Goal: Task Accomplishment & Management: Manage account settings

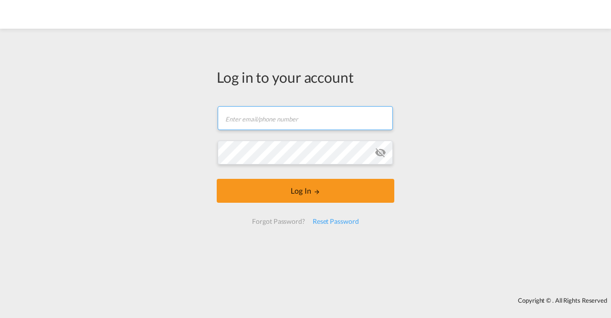
click at [279, 127] on input "text" at bounding box center [305, 118] width 175 height 24
type input "l.fock@amafreight.com"
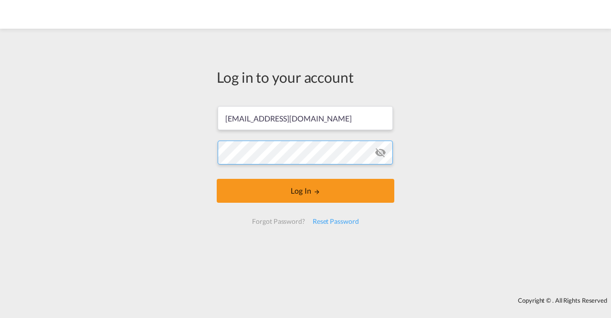
click at [217, 179] on button "Log In" at bounding box center [306, 191] width 178 height 24
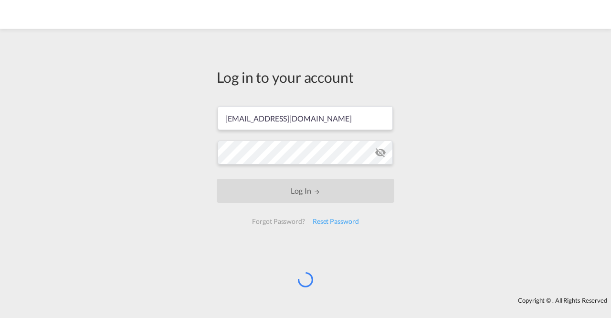
click at [558, 74] on div "Log in to your account l.fock@amafreight.com Log In Forgot Password? Reset Pass…" at bounding box center [305, 162] width 611 height 258
click at [379, 156] on md-icon "icon-eye-off" at bounding box center [380, 152] width 11 height 11
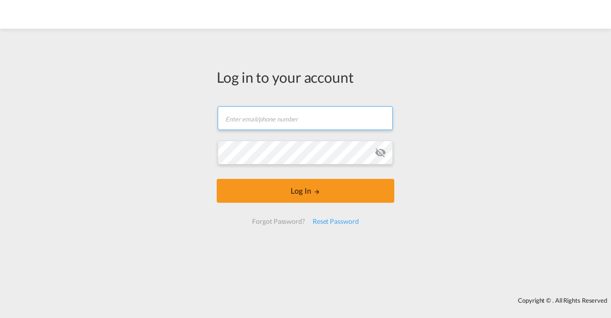
click at [340, 115] on input "text" at bounding box center [305, 118] width 175 height 24
type input "[EMAIL_ADDRESS][DOMAIN_NAME]"
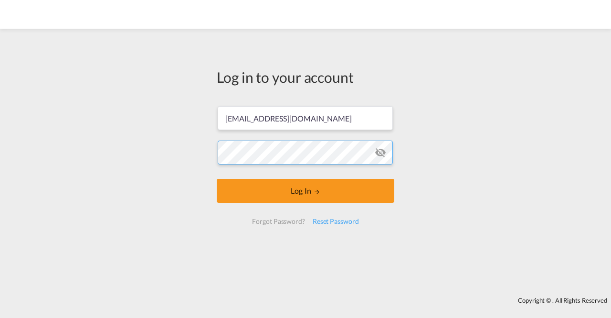
click at [217, 179] on button "Log In" at bounding box center [306, 191] width 178 height 24
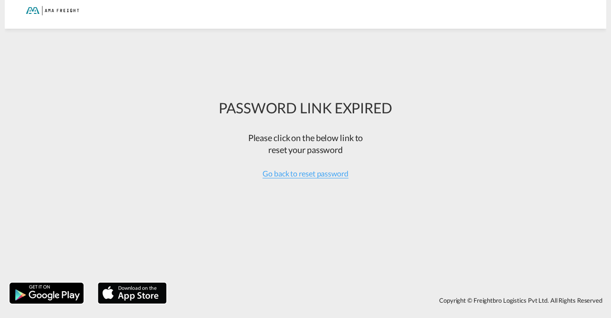
click at [32, 12] on div at bounding box center [51, 10] width 64 height 21
click at [32, 11] on div at bounding box center [51, 10] width 64 height 21
click at [284, 144] on span "reset your password" at bounding box center [305, 149] width 74 height 11
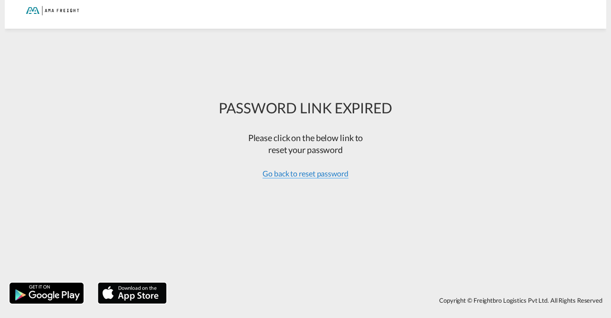
click at [319, 175] on span "Go back to reset password" at bounding box center [306, 174] width 86 height 10
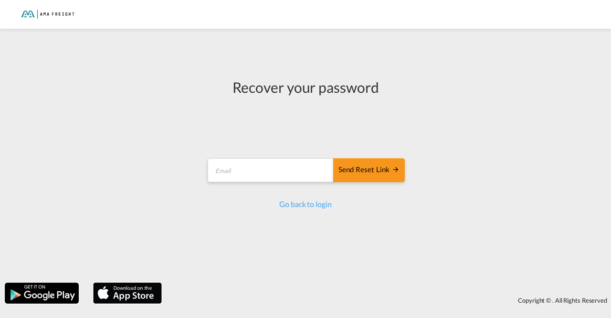
click at [57, 18] on img at bounding box center [46, 14] width 64 height 21
click at [300, 205] on link "Go back to login" at bounding box center [305, 203] width 52 height 9
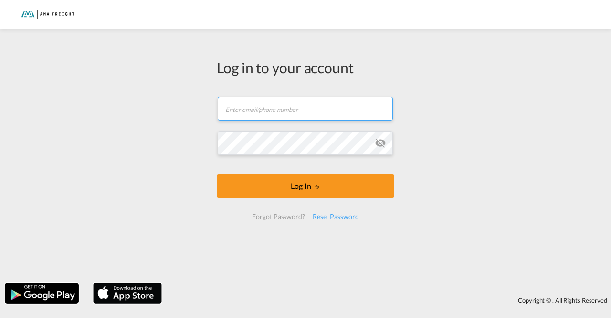
click at [278, 109] on input "text" at bounding box center [305, 108] width 175 height 24
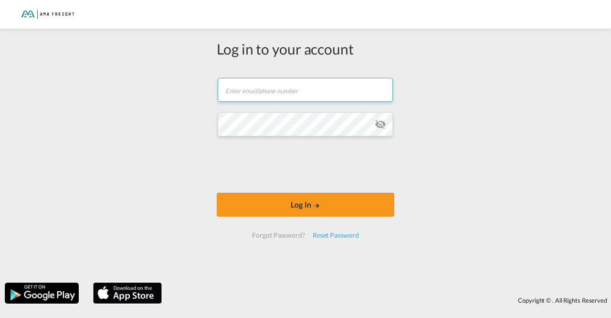
type input "[EMAIL_ADDRESS][DOMAIN_NAME]"
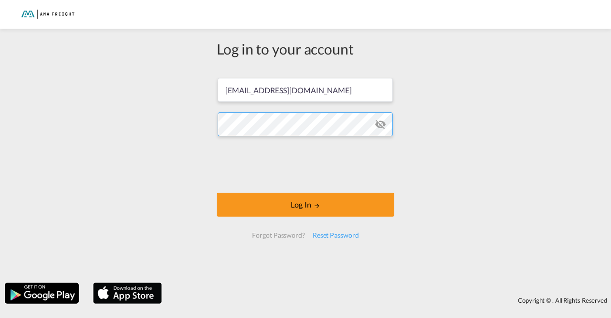
click at [217, 192] on button "Log In" at bounding box center [306, 204] width 178 height 24
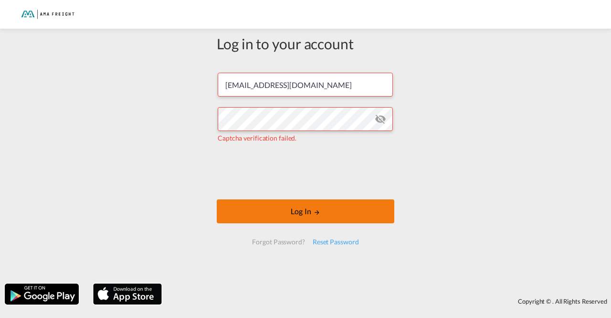
click at [314, 212] on md-icon "LOGIN" at bounding box center [317, 212] width 7 height 7
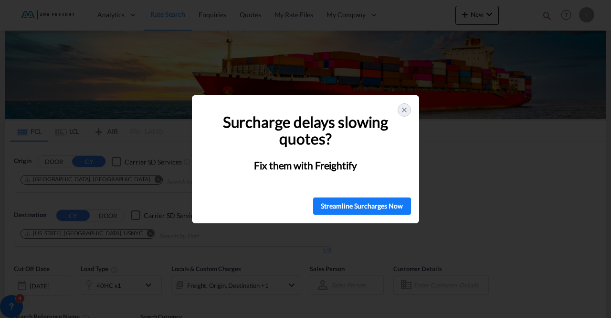
click at [403, 109] on icon at bounding box center [405, 110] width 4 height 4
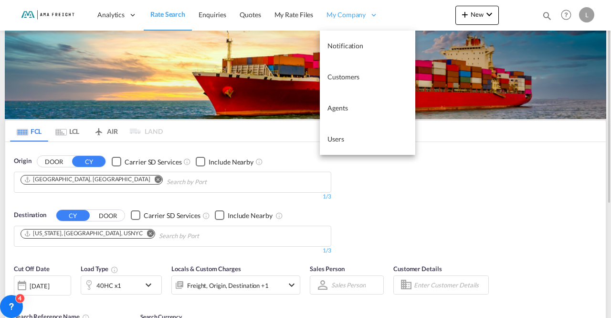
click at [344, 14] on span "My Company" at bounding box center [346, 15] width 39 height 10
click at [350, 74] on span "Customers" at bounding box center [344, 77] width 32 height 8
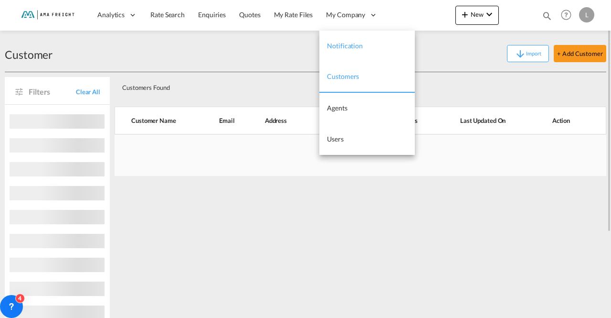
drag, startPoint x: 352, startPoint y: 16, endPoint x: 352, endPoint y: 36, distance: 20.5
click at [352, 16] on span "My Company" at bounding box center [345, 15] width 39 height 10
click at [350, 136] on link "Users" at bounding box center [366, 139] width 95 height 31
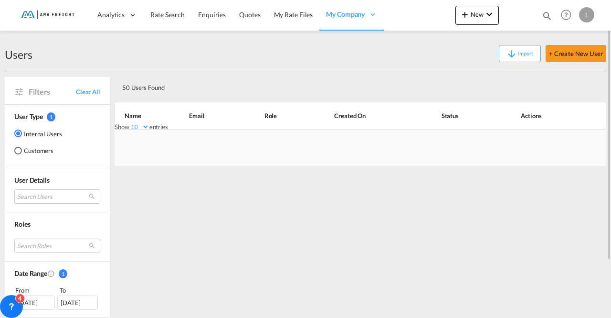
click at [284, 234] on div "50 Users Found Show 10 25 50 100 entries Search: Name Email Role Created On Sta…" at bounding box center [361, 226] width 492 height 308
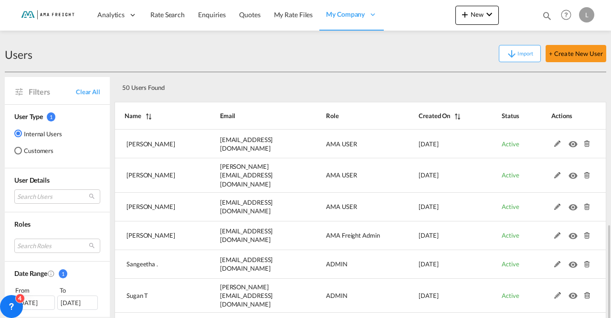
scroll to position [131, 0]
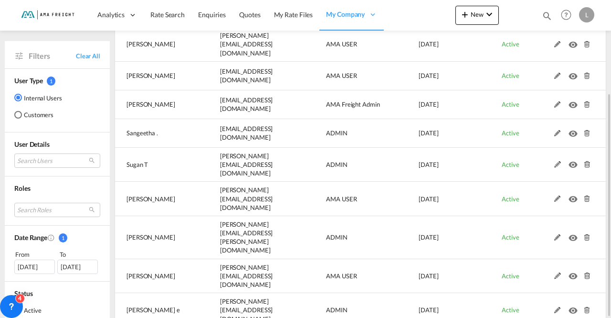
select select "50"
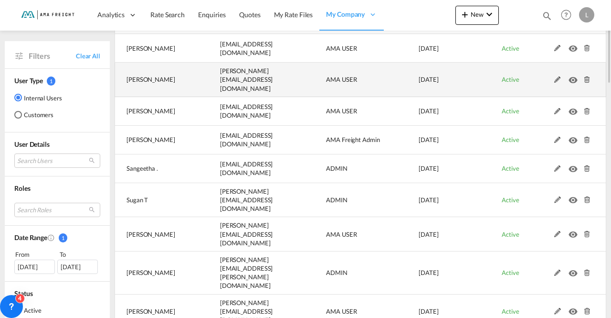
scroll to position [0, 0]
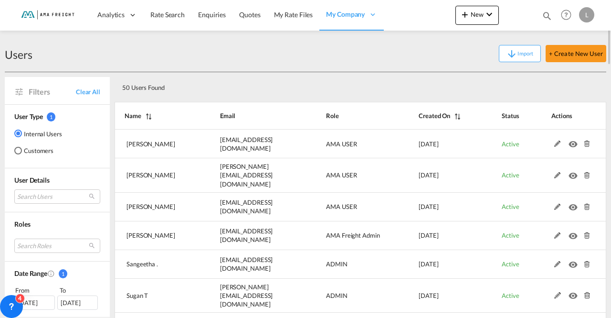
click at [145, 112] on th "Name" at bounding box center [156, 116] width 82 height 28
click at [147, 116] on md-icon "Name" at bounding box center [147, 116] width 12 height 7
select select "50"
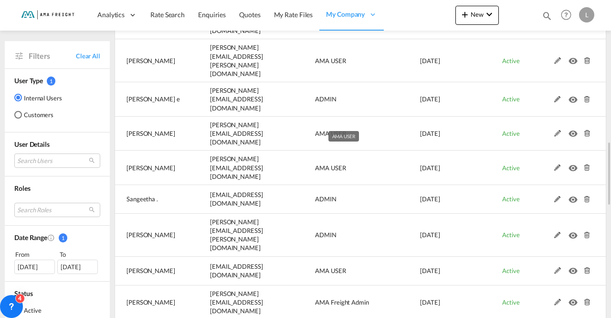
scroll to position [1050, 0]
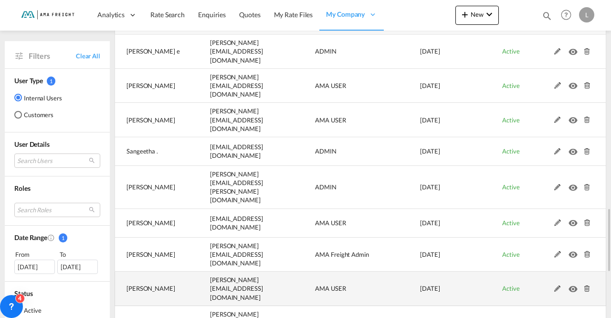
click at [572, 283] on md-icon "icon-eye" at bounding box center [575, 286] width 12 height 7
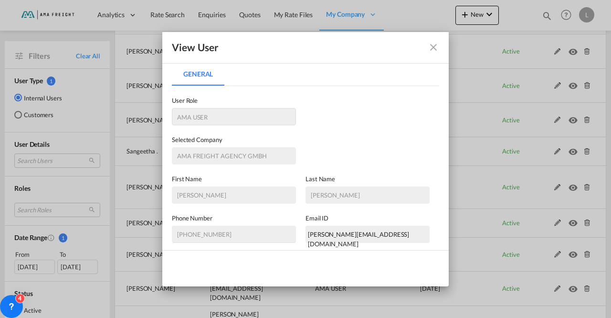
click at [431, 47] on md-icon "icon-close fg-AAA8AD" at bounding box center [433, 47] width 11 height 11
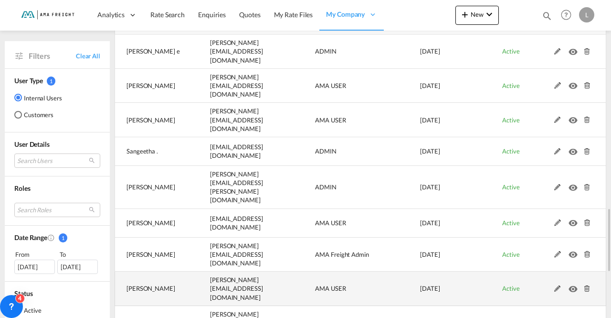
click at [556, 285] on md-icon at bounding box center [557, 288] width 12 height 7
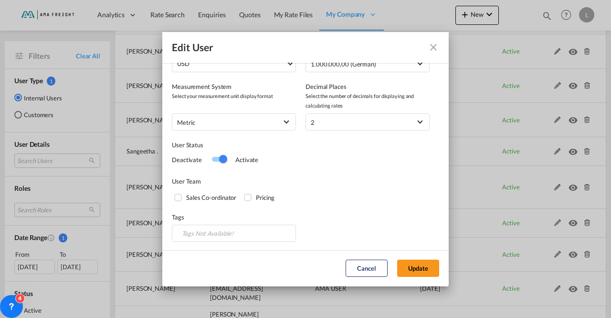
scroll to position [259, 0]
click at [418, 265] on button "Update" at bounding box center [418, 267] width 42 height 17
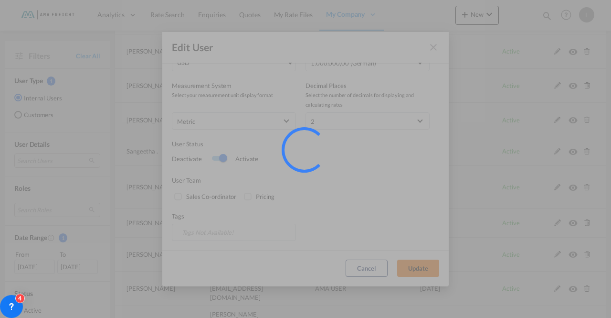
select select "50"
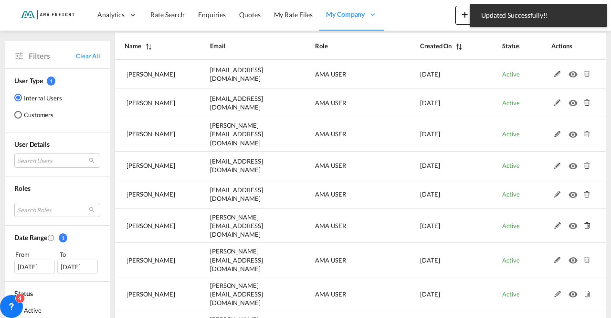
scroll to position [1050, 0]
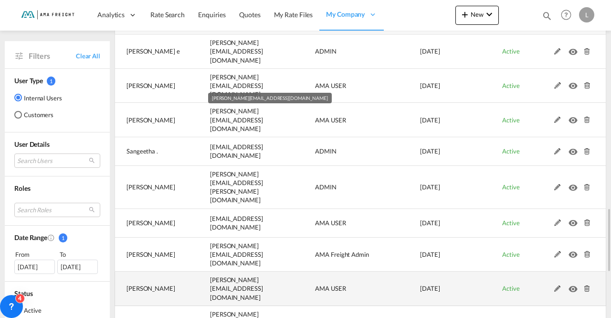
click at [187, 271] on td "s.steffen@amafreight.com" at bounding box center [238, 288] width 105 height 34
click at [556, 285] on md-icon at bounding box center [557, 288] width 12 height 7
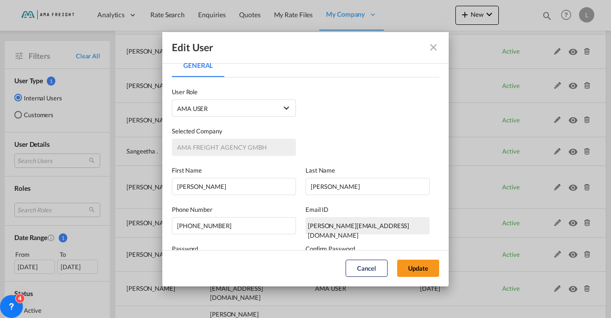
scroll to position [0, 0]
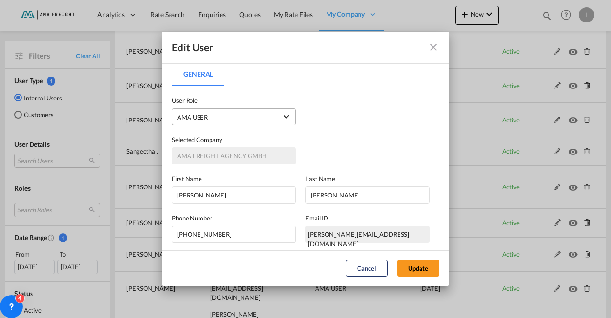
click at [285, 120] on md-select-value "AMA USER USER_DEFINED" at bounding box center [234, 116] width 114 height 12
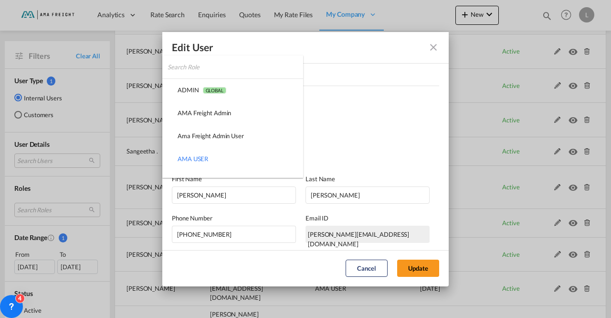
scroll to position [42, 0]
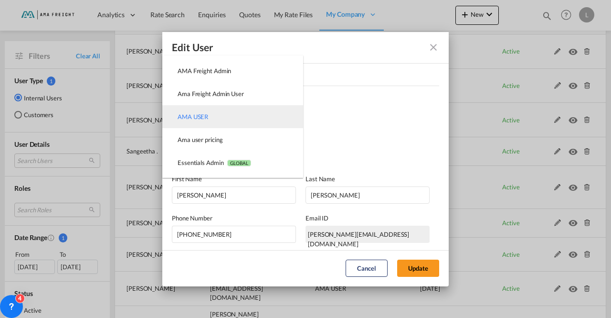
click at [285, 118] on md-option "AMA USER USER_DEFINED" at bounding box center [232, 116] width 141 height 23
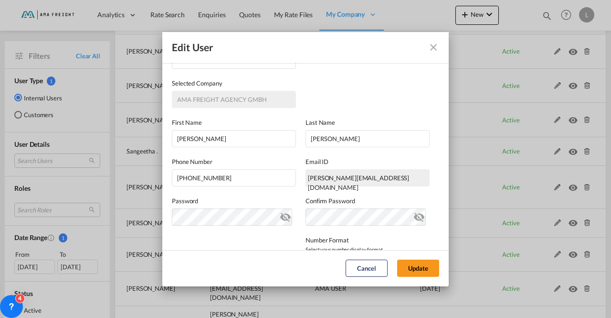
scroll to position [0, 0]
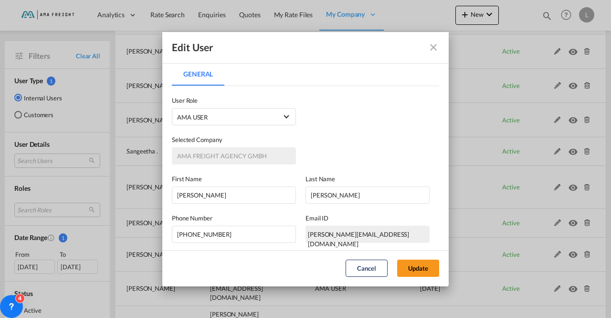
click at [432, 44] on md-icon "icon-close fg-AAA8AD" at bounding box center [433, 47] width 11 height 11
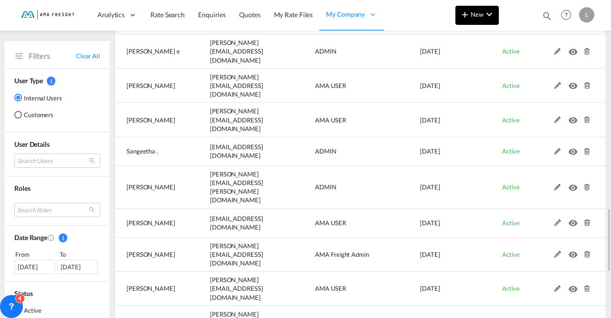
click at [492, 17] on md-icon "icon-chevron-down" at bounding box center [489, 14] width 11 height 11
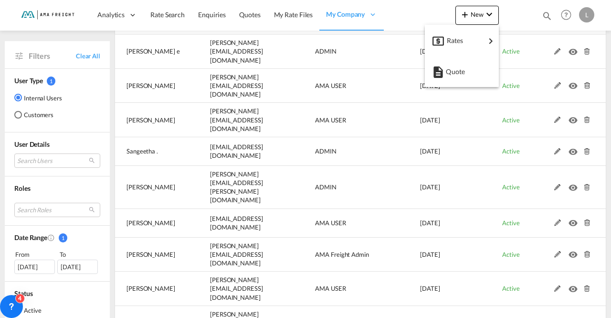
click at [403, 16] on md-backdrop at bounding box center [305, 159] width 611 height 318
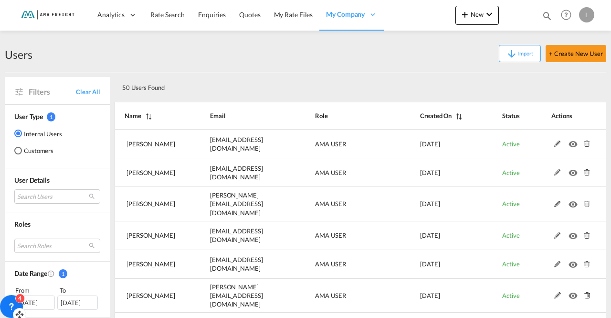
click at [16, 299] on div "4" at bounding box center [20, 298] width 10 height 10
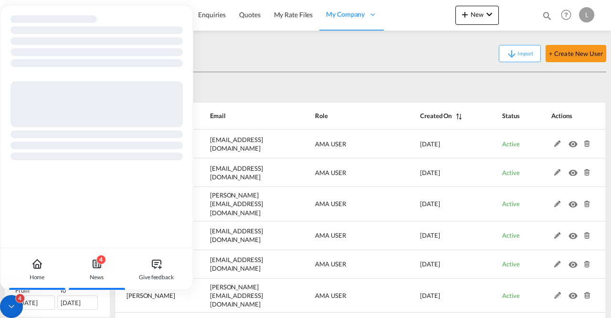
click at [104, 274] on div "4 News" at bounding box center [96, 269] width 53 height 42
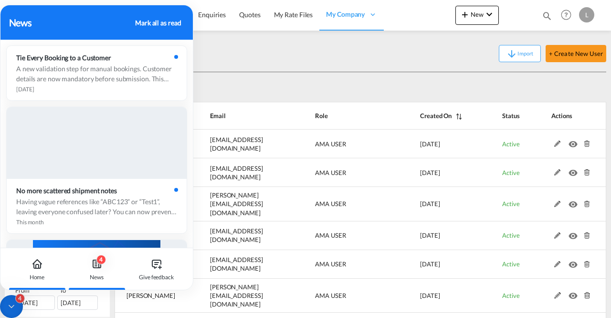
click at [46, 272] on div "Home" at bounding box center [37, 269] width 53 height 42
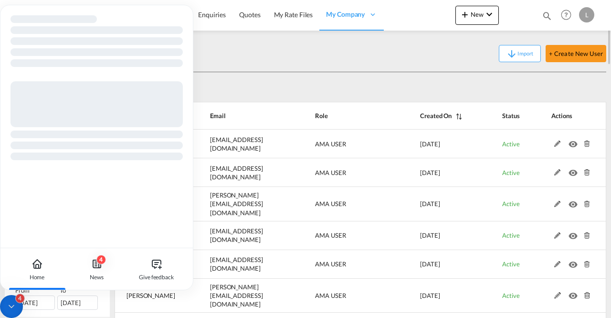
click at [346, 58] on div "Import + Create New User" at bounding box center [319, 53] width 574 height 17
click at [582, 53] on button "+ Create New User" at bounding box center [576, 53] width 61 height 17
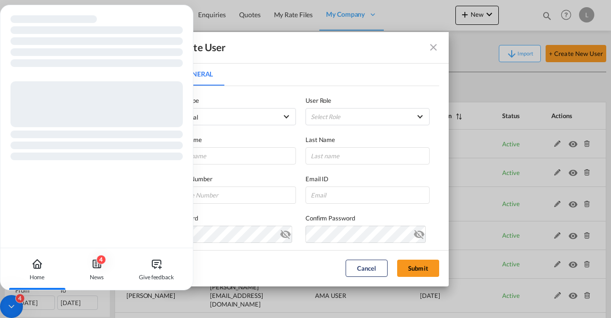
click at [7, 308] on icon at bounding box center [12, 306] width 10 height 10
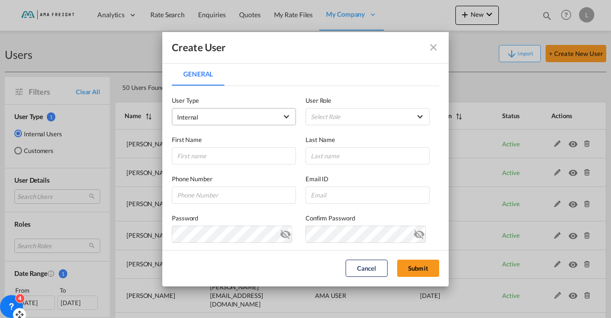
click at [280, 115] on md-select-value "Internal" at bounding box center [234, 116] width 114 height 12
click at [262, 114] on md-option "Internal" at bounding box center [233, 116] width 126 height 23
click at [334, 114] on md-select "Select Role ADMIN GLOBAL AMA Freight Admin USER_DEFINED Ama Freight Admin User …" at bounding box center [368, 116] width 124 height 17
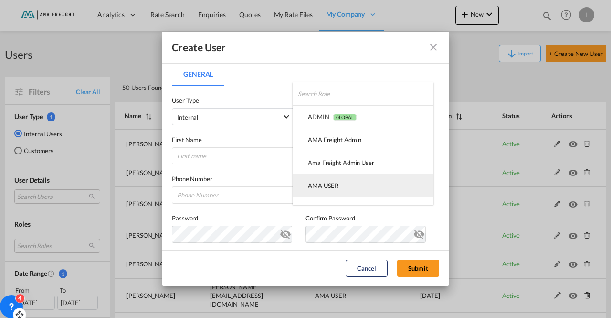
click at [345, 182] on md-option "AMA USER USER_DEFINED" at bounding box center [363, 185] width 141 height 23
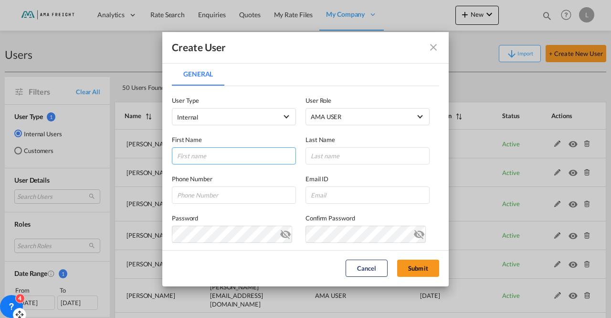
click at [243, 158] on input "General General ..." at bounding box center [234, 155] width 124 height 17
type input "Stefan"
click at [336, 153] on input "General General ..." at bounding box center [368, 155] width 124 height 17
type input "Steffen"
click at [235, 196] on input "General General ..." at bounding box center [234, 194] width 124 height 17
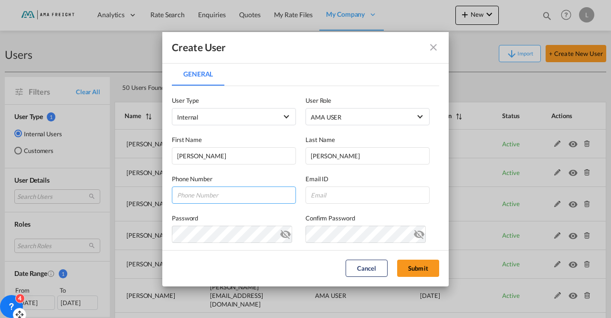
type input "+494037477184"
click at [316, 190] on input "General General ..." at bounding box center [368, 194] width 124 height 17
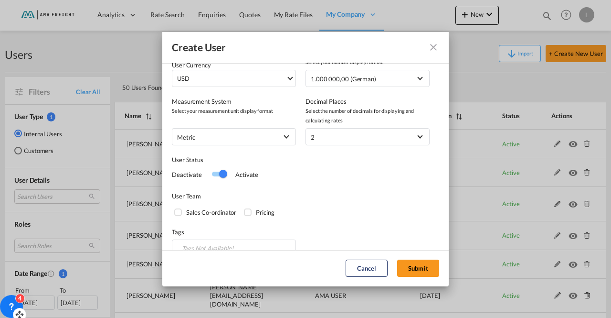
scroll to position [220, 0]
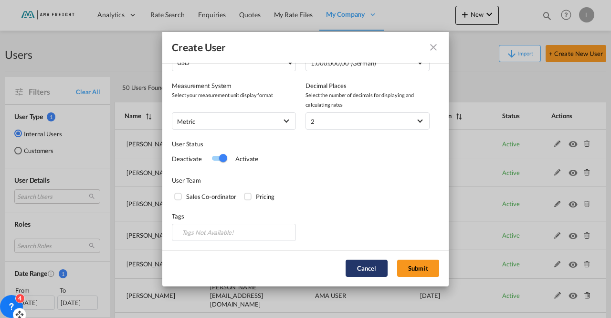
type input "s.steffen@amafreight.com"
click at [371, 260] on button "Cancel" at bounding box center [367, 267] width 42 height 17
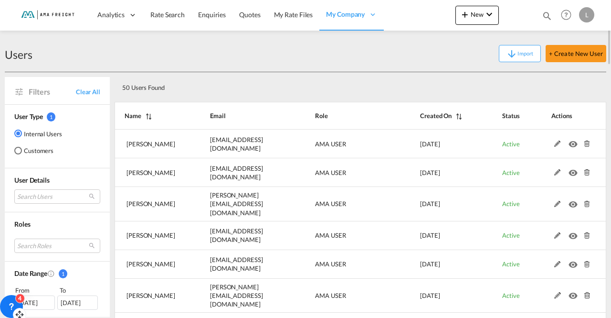
click at [365, 74] on div "50 Users Found" at bounding box center [361, 85] width 492 height 27
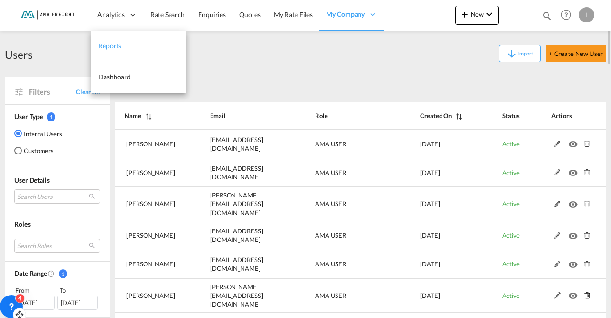
click at [124, 50] on link "Reports" at bounding box center [138, 46] width 95 height 31
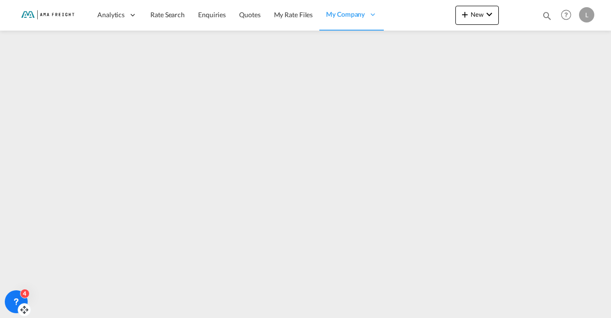
click at [416, 147] on md-content "Analytics Reports Dashboard Rate Search Enquiries Quotes" at bounding box center [305, 159] width 611 height 318
click at [288, 12] on span "My Rate Files" at bounding box center [293, 15] width 39 height 8
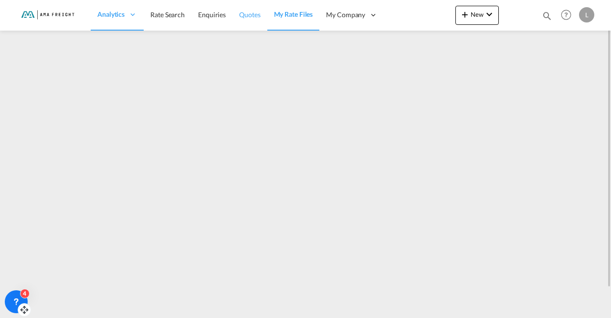
click at [255, 19] on span "Quotes" at bounding box center [249, 15] width 21 height 8
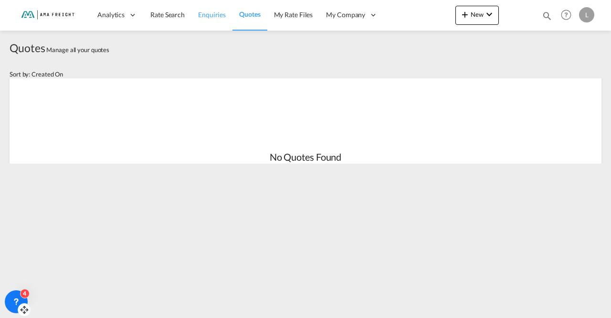
click at [217, 18] on span "Enquiries" at bounding box center [212, 15] width 28 height 8
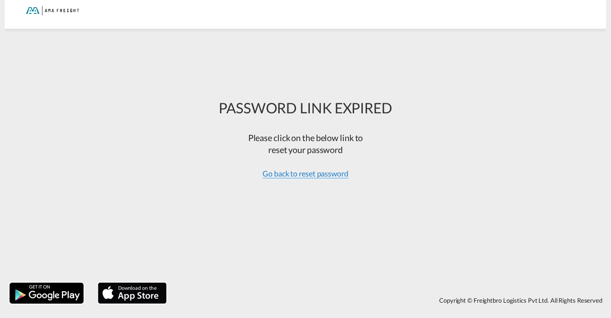
click at [283, 174] on span "Go back to reset password" at bounding box center [306, 174] width 86 height 10
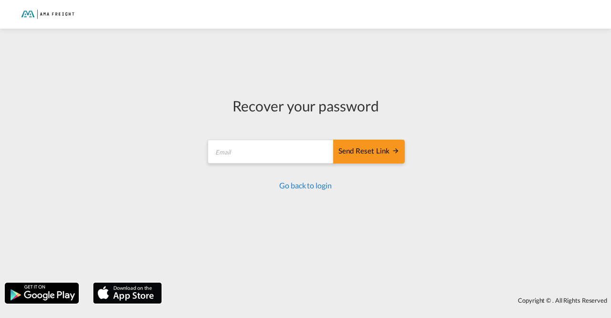
click at [319, 187] on link "Go back to login" at bounding box center [305, 184] width 52 height 9
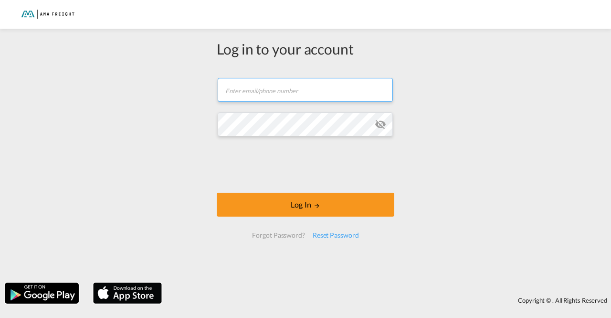
click at [273, 96] on input "text" at bounding box center [305, 90] width 175 height 24
type input "[PERSON_NAME][EMAIL_ADDRESS][DOMAIN_NAME]"
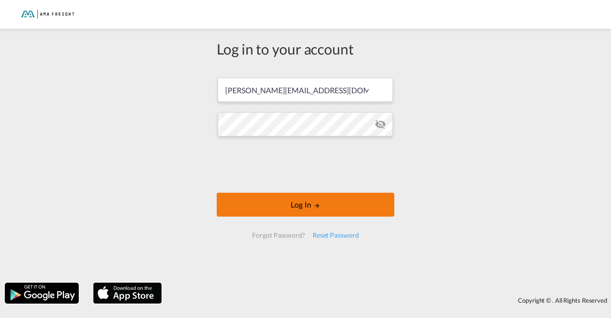
click at [290, 207] on button "Log In" at bounding box center [306, 204] width 178 height 24
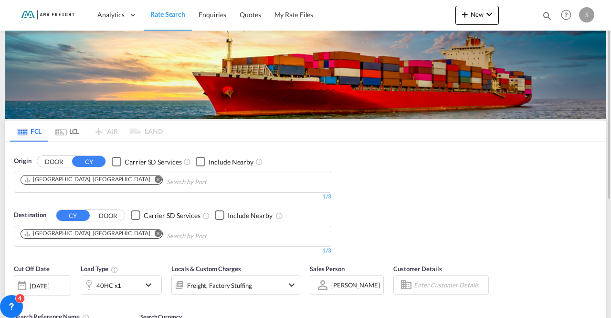
click at [589, 20] on div "S" at bounding box center [586, 14] width 15 height 15
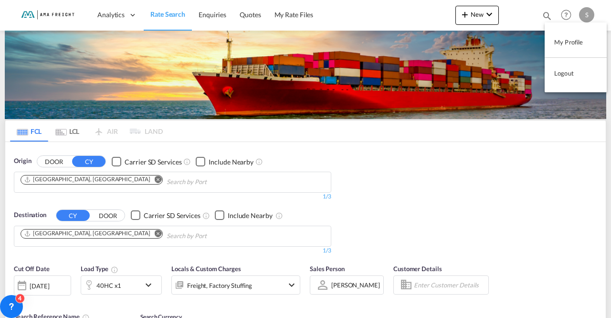
click at [590, 8] on md-backdrop at bounding box center [305, 159] width 611 height 318
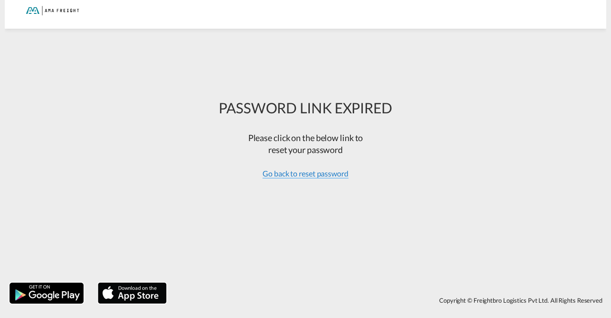
click at [313, 175] on span "Go back to reset password" at bounding box center [306, 174] width 86 height 10
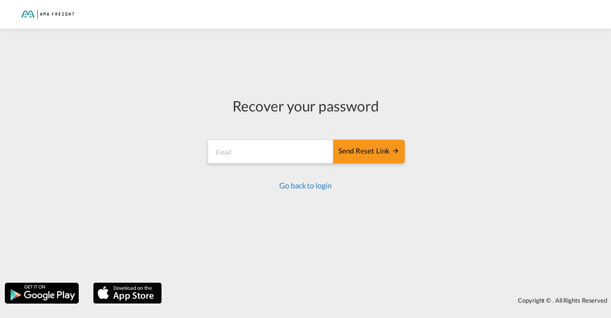
click at [312, 183] on link "Go back to login" at bounding box center [305, 184] width 52 height 9
